Goal: Task Accomplishment & Management: Complete application form

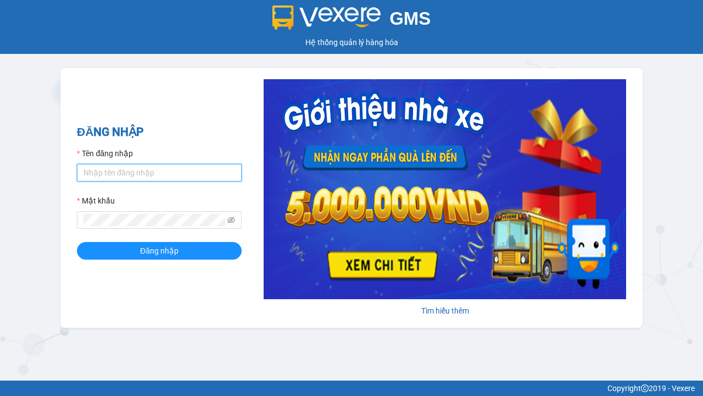
click at [159, 172] on input "Tên đăng nhập" at bounding box center [159, 173] width 165 height 18
type input "ly.xtl"
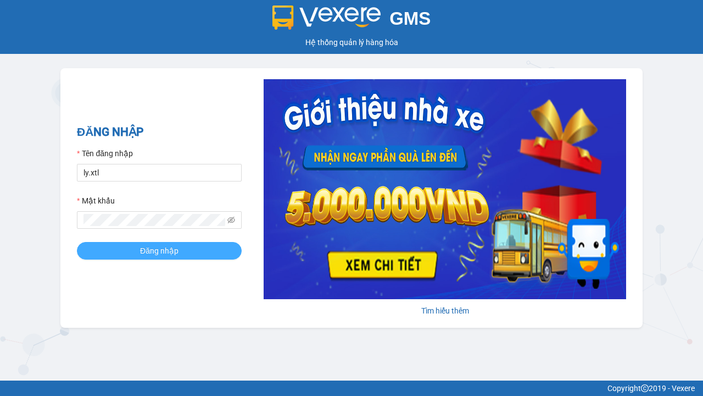
click at [159, 250] on span "Đăng nhập" at bounding box center [159, 251] width 38 height 12
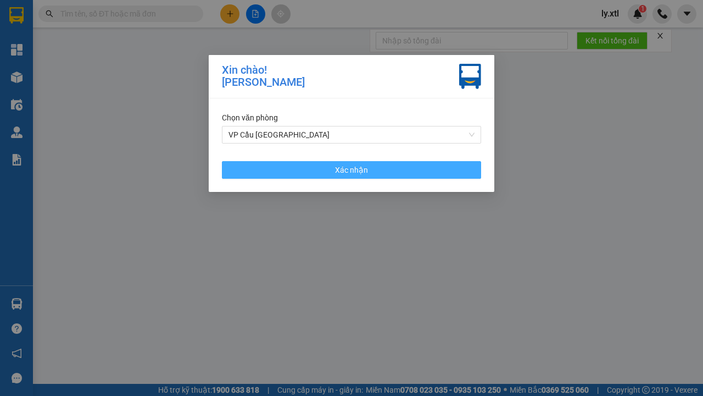
click at [352, 169] on span "Xác nhận" at bounding box center [351, 170] width 33 height 12
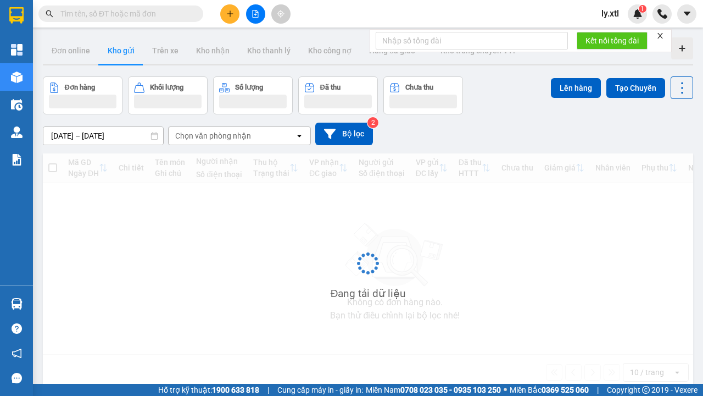
click at [230, 14] on icon "plus" at bounding box center [230, 13] width 6 height 1
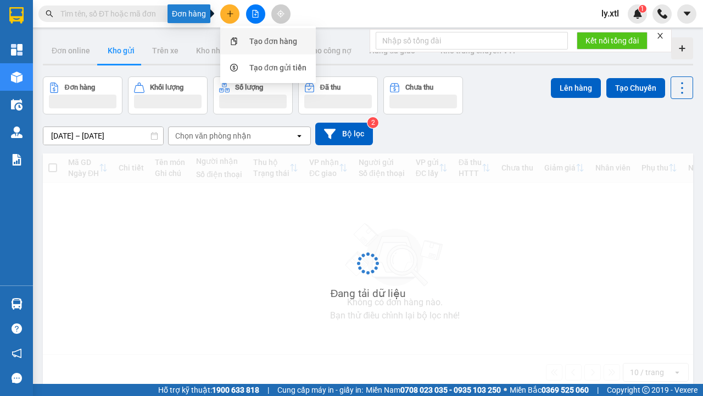
click at [274, 41] on div "Tạo đơn hàng" at bounding box center [273, 41] width 48 height 12
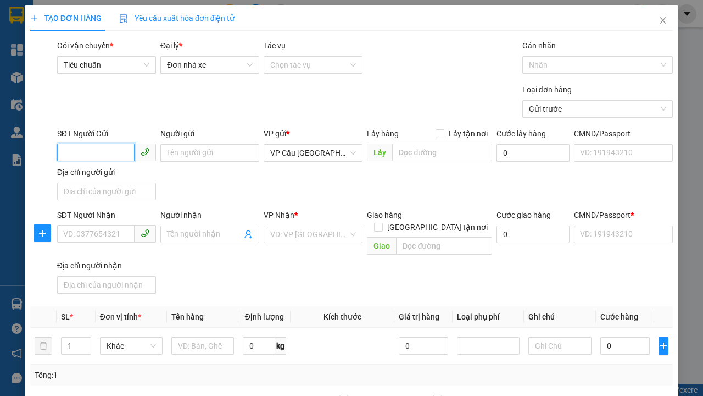
click at [96, 143] on input "SĐT Người Gửi" at bounding box center [95, 152] width 77 height 18
type input "0927328187"
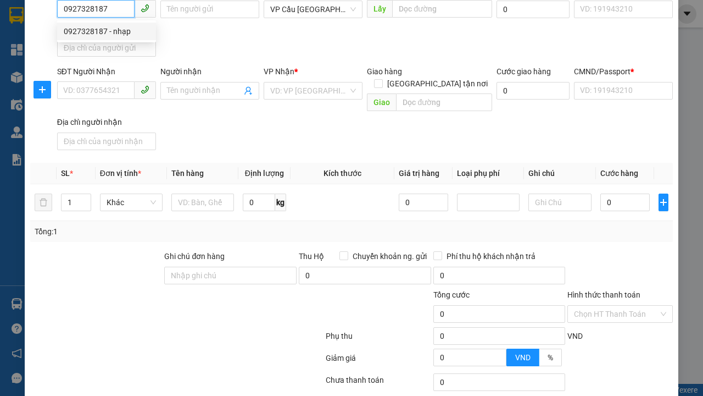
click at [107, 31] on div "0927328187 - nhạp" at bounding box center [107, 31] width 86 height 12
type input "nhạp"
checkbox input "true"
type input "[GEOGRAPHIC_DATA]"
type input "123456789112"
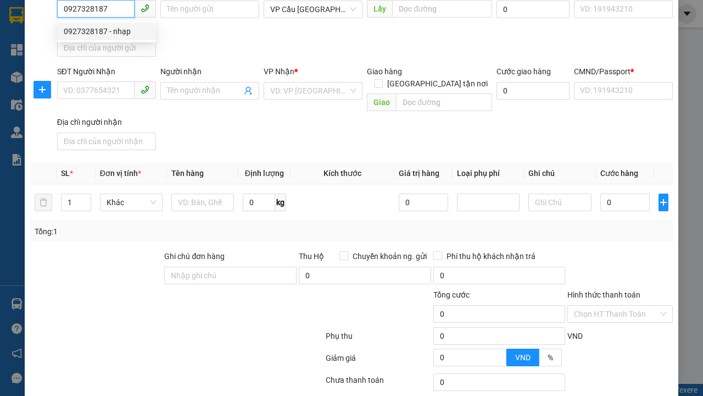
type input "0938096867"
type input "nhap"
type input "chợ thị nghè"
type input "10.000"
type input "123456789456"
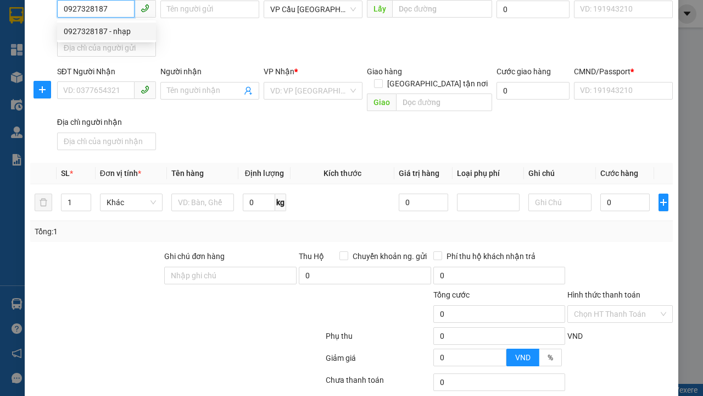
type input "200.000"
type input "15.000"
type input "20.000"
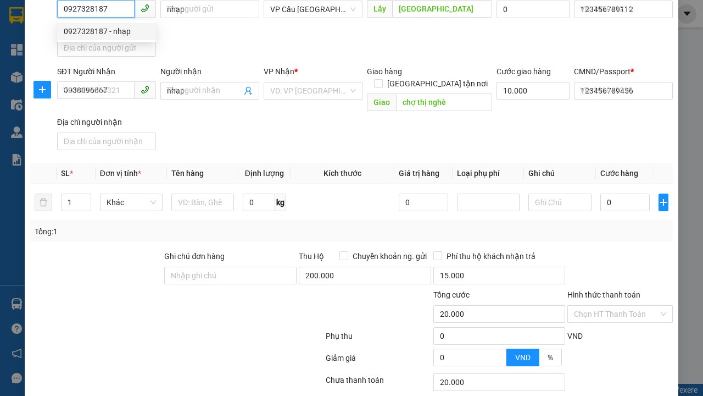
type input "320.000"
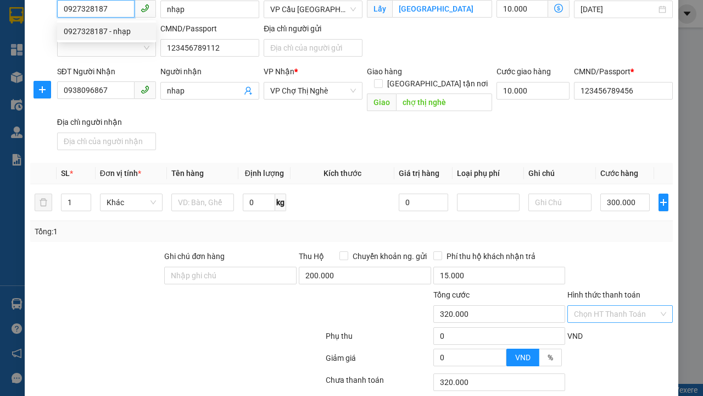
type input "0927328187"
click at [616, 307] on input "Hình thức thanh toán" at bounding box center [616, 314] width 85 height 16
